Goal: Information Seeking & Learning: Learn about a topic

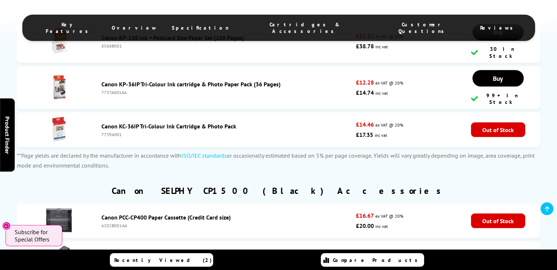
scroll to position [1362, 0]
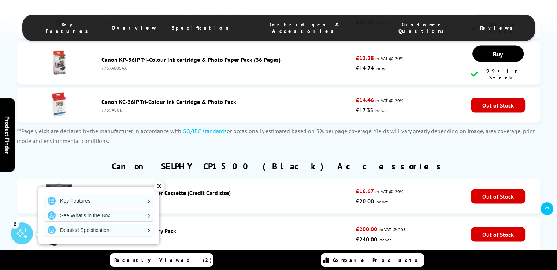
click at [161, 186] on div "✕" at bounding box center [159, 186] width 10 height 10
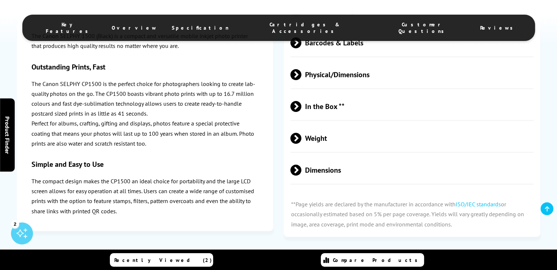
scroll to position [886, 0]
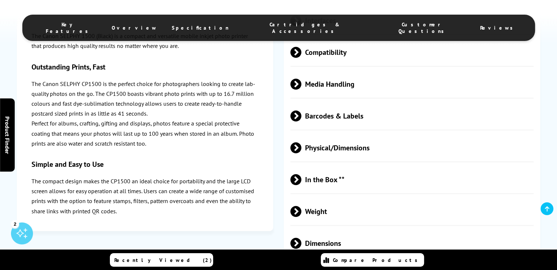
click at [301, 118] on span at bounding box center [301, 116] width 0 height 11
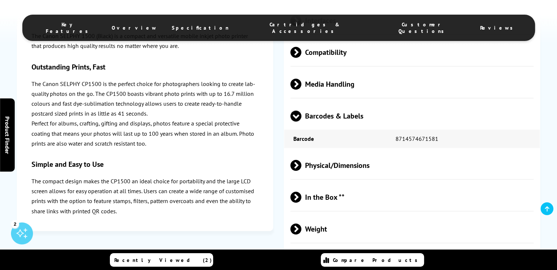
click at [351, 119] on span "Barcodes & Labels" at bounding box center [411, 115] width 243 height 27
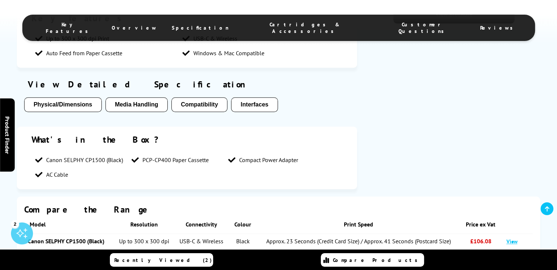
scroll to position [447, 0]
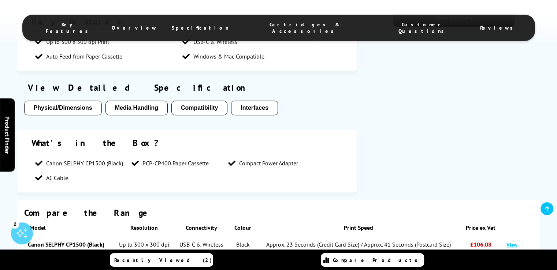
click at [206, 111] on button "Compatibility" at bounding box center [199, 108] width 56 height 15
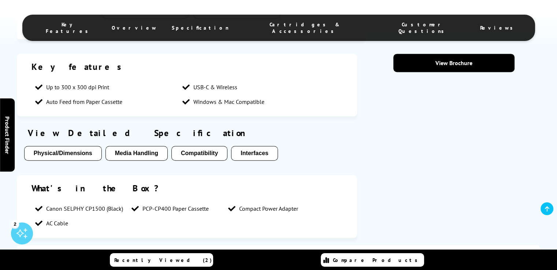
scroll to position [397, 0]
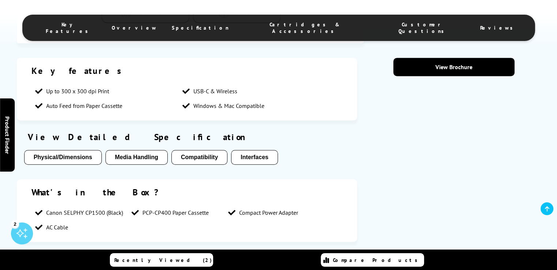
click at [71, 159] on button "Physical/Dimensions" at bounding box center [63, 157] width 78 height 15
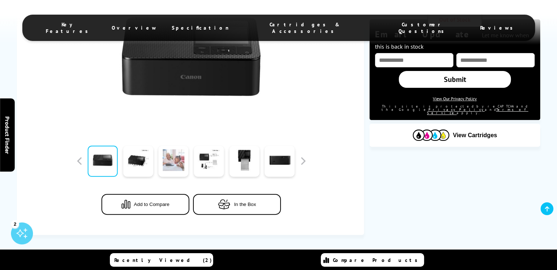
scroll to position [170, 0]
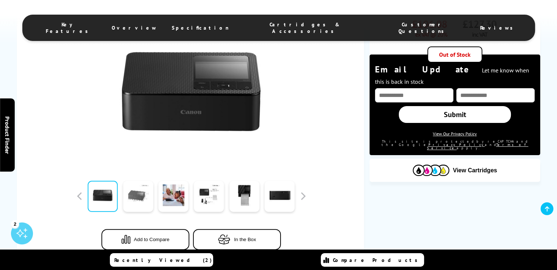
click at [141, 197] on link at bounding box center [138, 196] width 30 height 31
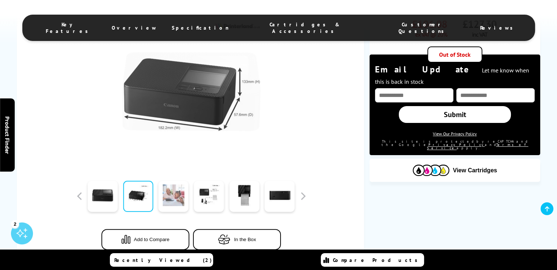
click at [177, 191] on link at bounding box center [174, 196] width 30 height 31
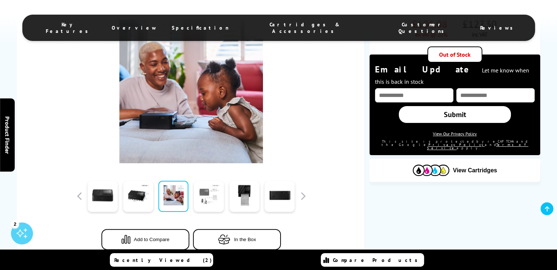
click at [202, 196] on link at bounding box center [209, 196] width 30 height 31
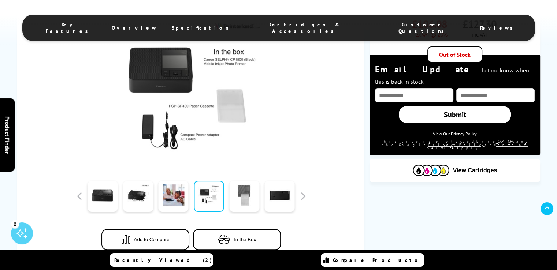
click at [233, 195] on link at bounding box center [244, 196] width 30 height 31
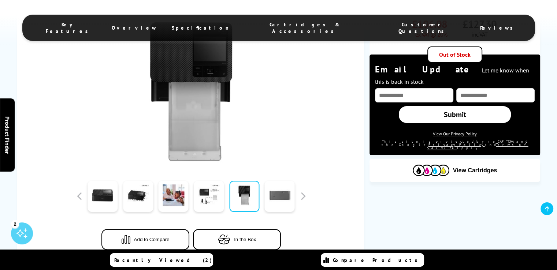
click at [267, 198] on link at bounding box center [280, 196] width 30 height 31
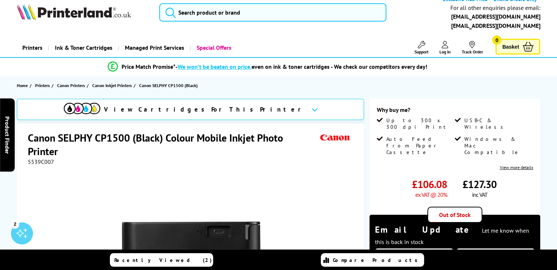
scroll to position [0, 0]
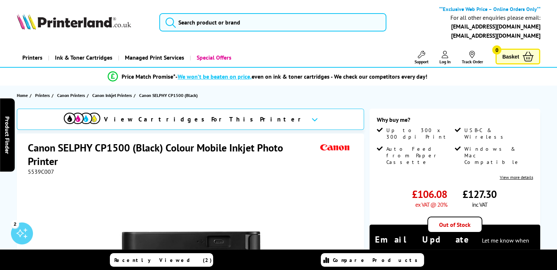
click at [458, 217] on div "Out of Stock" at bounding box center [454, 225] width 55 height 16
click at [443, 217] on div "Out of Stock" at bounding box center [454, 225] width 55 height 16
drag, startPoint x: 441, startPoint y: 212, endPoint x: 484, endPoint y: 212, distance: 42.8
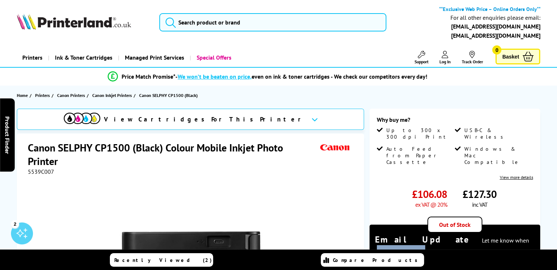
click at [484, 212] on div "Why buy me? Up to 300 x 300 dpi Print USB-C & Wireless Auto Feed from Paper Cas…" at bounding box center [454, 217] width 171 height 217
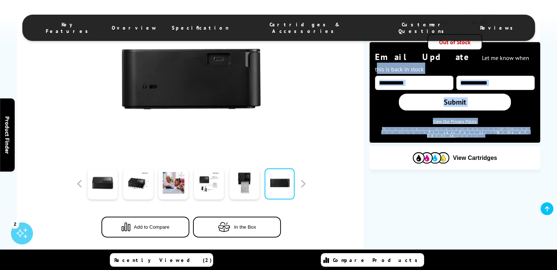
scroll to position [183, 0]
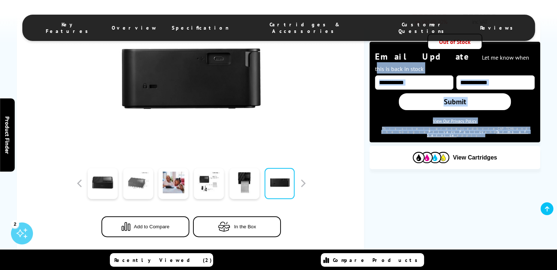
click at [136, 189] on link at bounding box center [138, 183] width 30 height 31
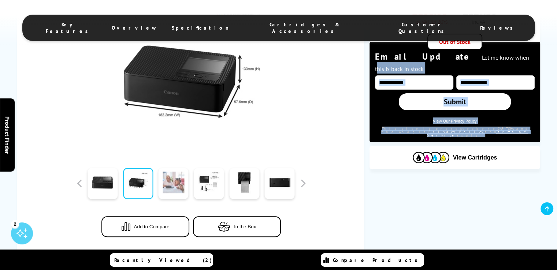
click at [178, 187] on link at bounding box center [174, 183] width 30 height 31
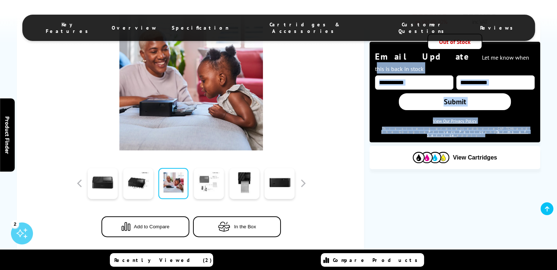
click at [194, 186] on link at bounding box center [209, 183] width 30 height 31
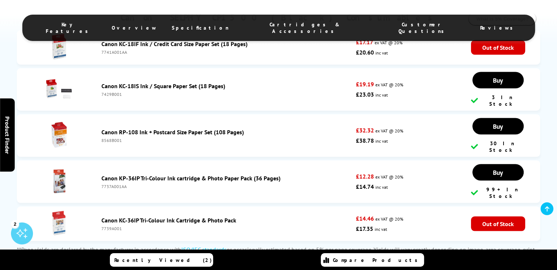
scroll to position [1391, 0]
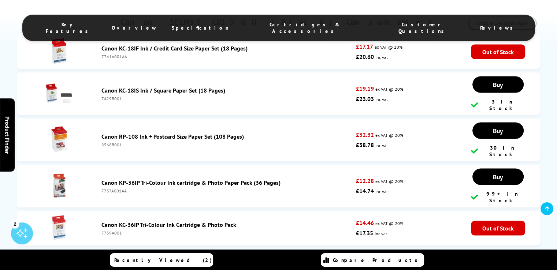
click at [173, 89] on link "Canon KC-18IS Ink / Square Paper Set (18 Pages)" at bounding box center [163, 89] width 124 height 7
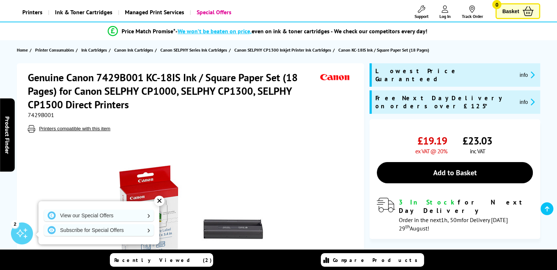
scroll to position [37, 0]
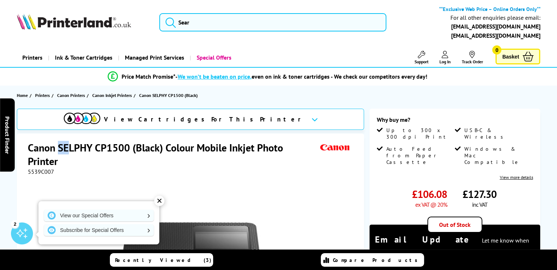
drag, startPoint x: 68, startPoint y: 144, endPoint x: 57, endPoint y: 131, distance: 16.8
click at [57, 131] on div "View Cartridges For This Printer Canon SELPHY CP1500 (Black) Colour Mobile Inkj…" at bounding box center [190, 275] width 347 height 332
click at [70, 163] on h1 "Canon SELPHY CP1500 (Black) Colour Mobile Inkjet Photo Printer" at bounding box center [173, 154] width 290 height 27
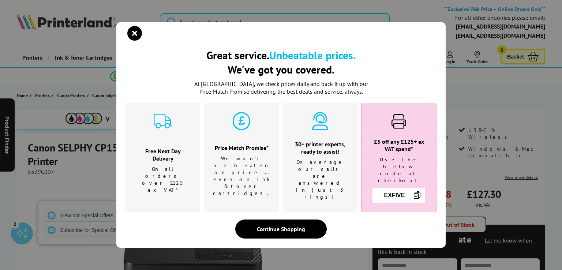
drag, startPoint x: 64, startPoint y: 163, endPoint x: 48, endPoint y: 162, distance: 16.5
click at [48, 162] on div "Great service. Unbeatable prices. We've got you covered. Great service. Unbeata…" at bounding box center [281, 135] width 562 height 270
click at [135, 41] on icon "close modal" at bounding box center [134, 33] width 15 height 15
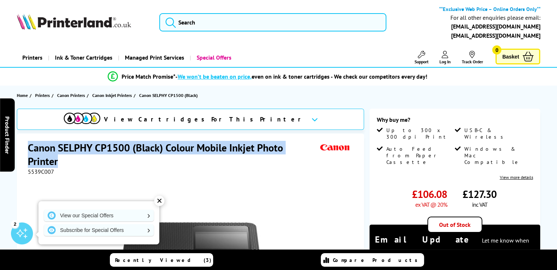
drag, startPoint x: 57, startPoint y: 161, endPoint x: 30, endPoint y: 148, distance: 30.8
click at [30, 148] on h1 "Canon SELPHY CP1500 (Black) Colour Mobile Inkjet Photo Printer" at bounding box center [173, 154] width 290 height 27
copy h1 "Canon SELPHY CP1500 (Black) Colour Mobile Inkjet Photo Printer"
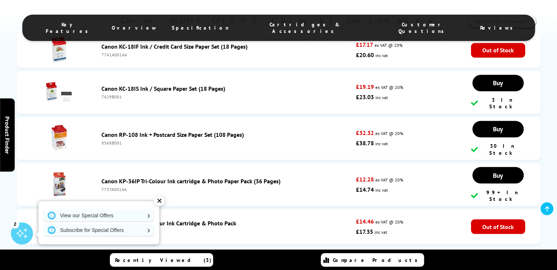
scroll to position [1245, 0]
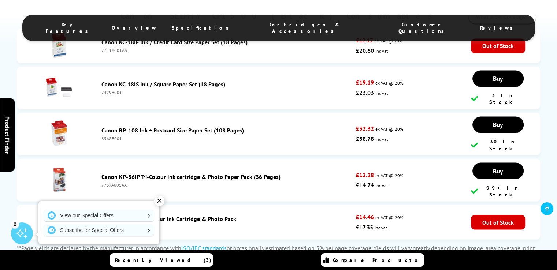
click at [161, 200] on div "✕" at bounding box center [159, 201] width 10 height 10
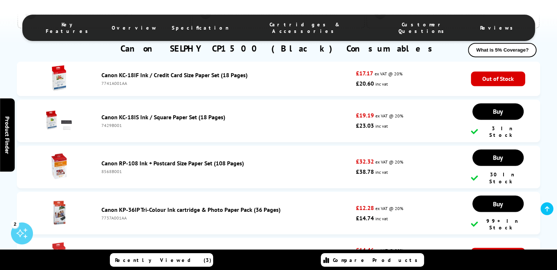
scroll to position [1208, 0]
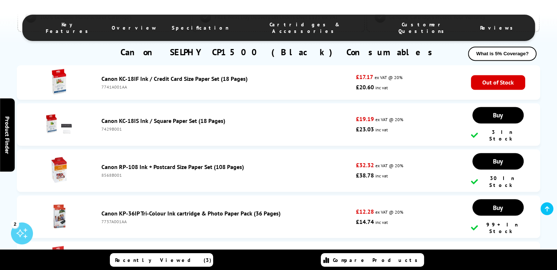
click at [200, 81] on link "Canon KC-18IF Ink / Credit Card Size Paper Set (18 Pages)" at bounding box center [174, 78] width 146 height 7
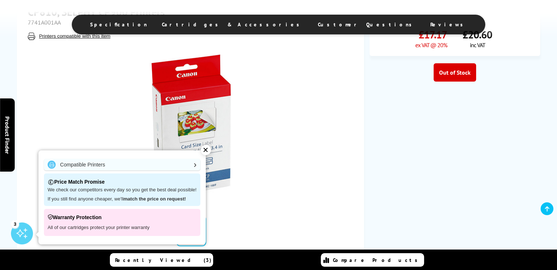
click at [206, 148] on div "✕" at bounding box center [206, 150] width 10 height 10
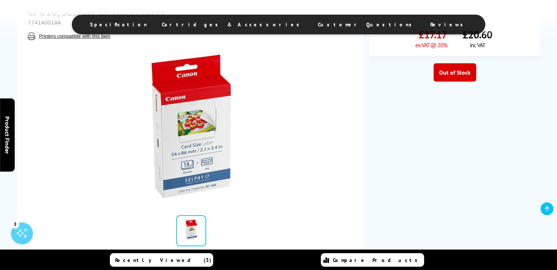
scroll to position [146, 0]
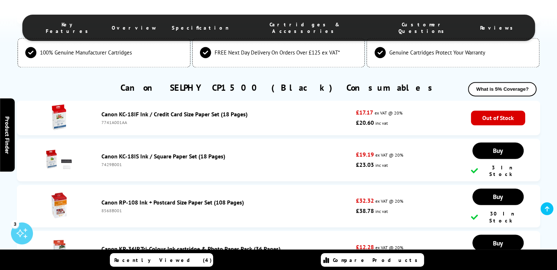
scroll to position [1209, 0]
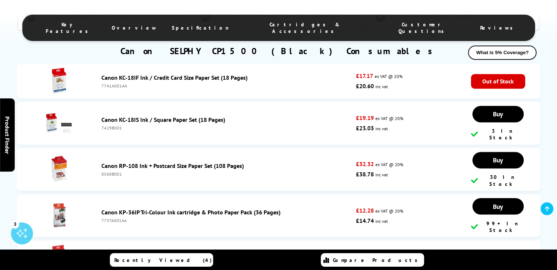
click at [167, 162] on link "Canon RP-108 Ink + Postcard Size Paper Set (108 Pages)" at bounding box center [172, 165] width 142 height 7
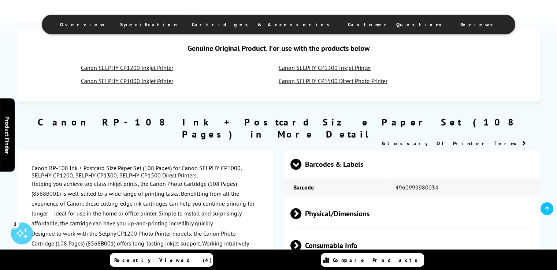
scroll to position [256, 0]
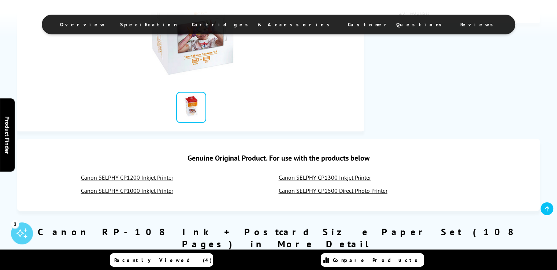
click at [192, 115] on link at bounding box center [191, 107] width 30 height 31
click at [199, 56] on img at bounding box center [191, 3] width 144 height 144
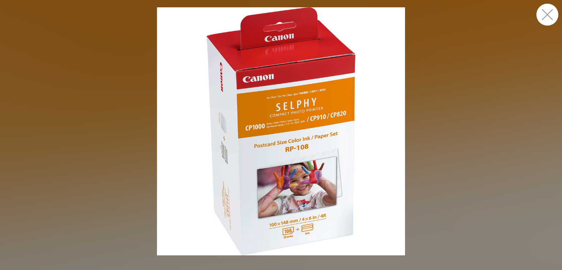
click at [546, 12] on button "button" at bounding box center [548, 15] width 22 height 22
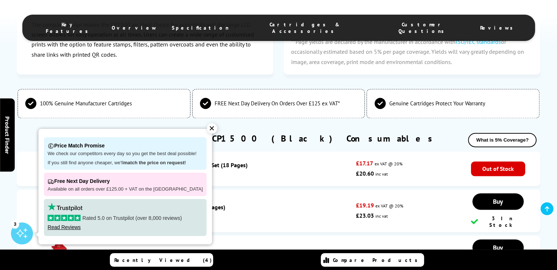
scroll to position [1247, 0]
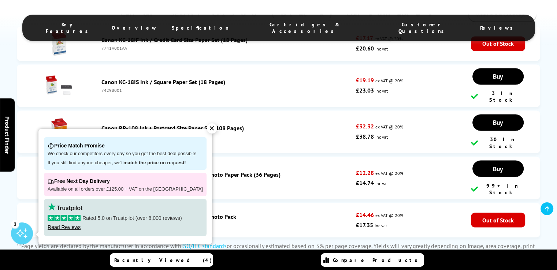
click at [207, 129] on div "✕" at bounding box center [212, 128] width 10 height 10
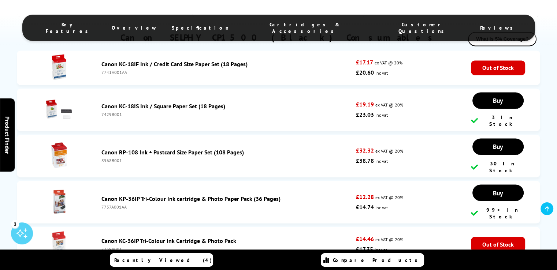
scroll to position [1210, 0]
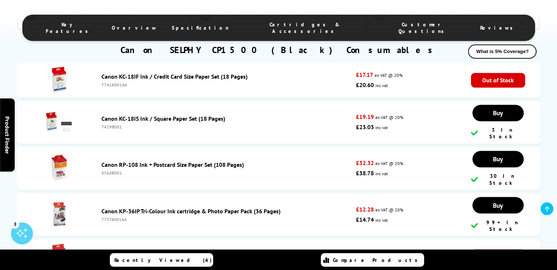
click at [170, 120] on link "Canon KC-18IS Ink / Square Paper Set (18 Pages)" at bounding box center [163, 118] width 124 height 7
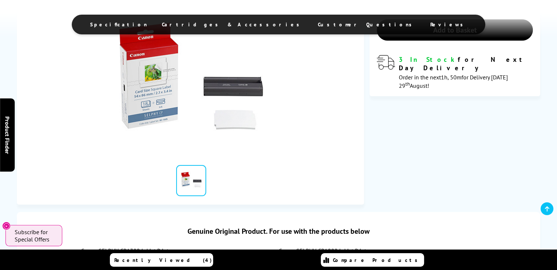
click at [158, 106] on img at bounding box center [191, 76] width 144 height 144
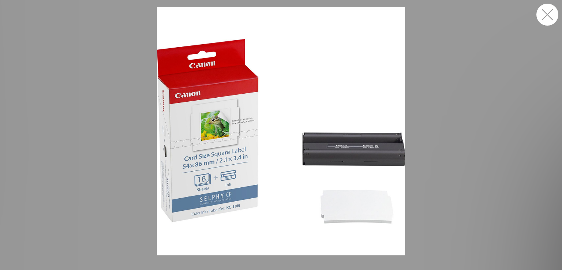
click at [550, 14] on button "button" at bounding box center [548, 15] width 22 height 22
